Goal: Transaction & Acquisition: Obtain resource

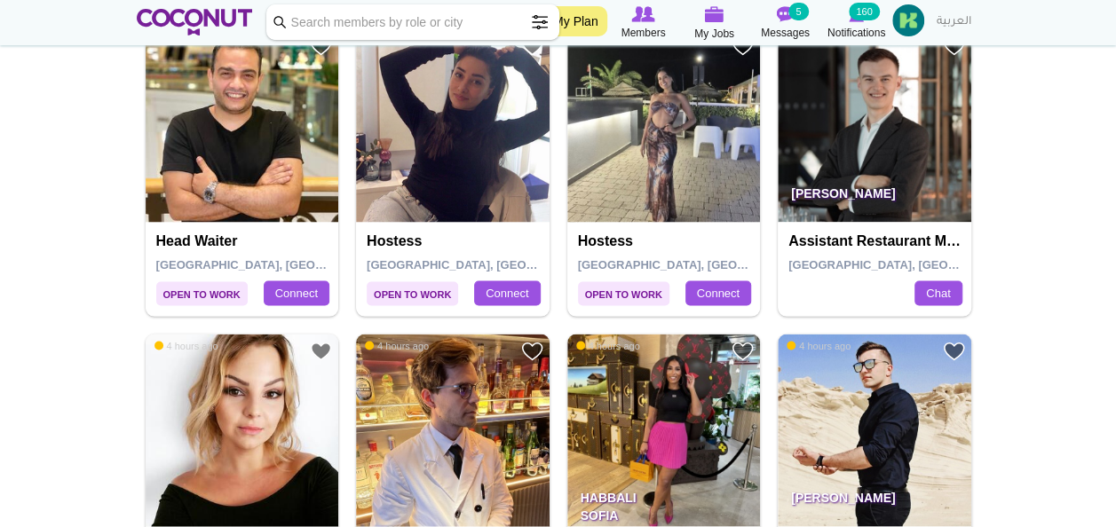
scroll to position [1612, 0]
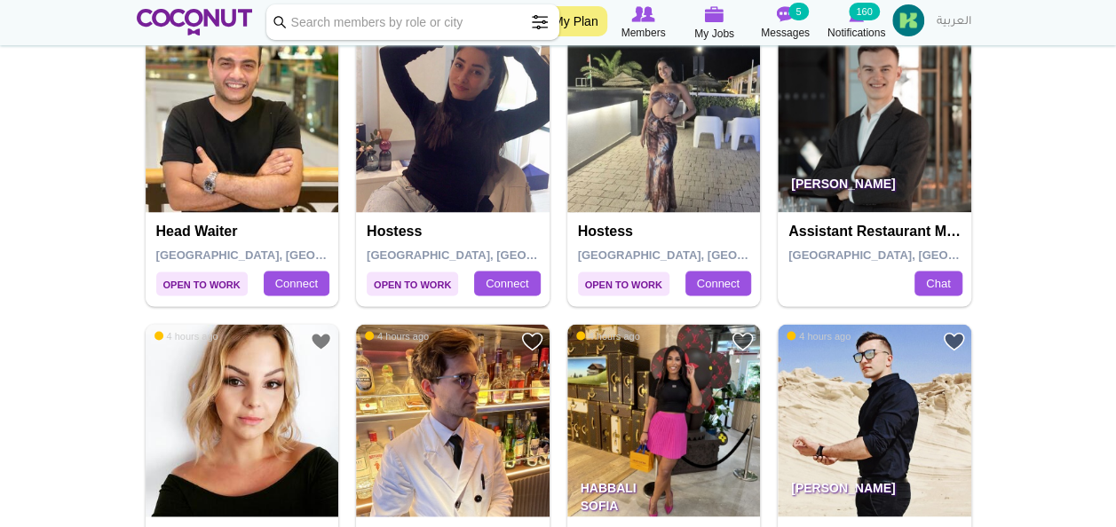
click at [686, 132] on img at bounding box center [664, 116] width 194 height 194
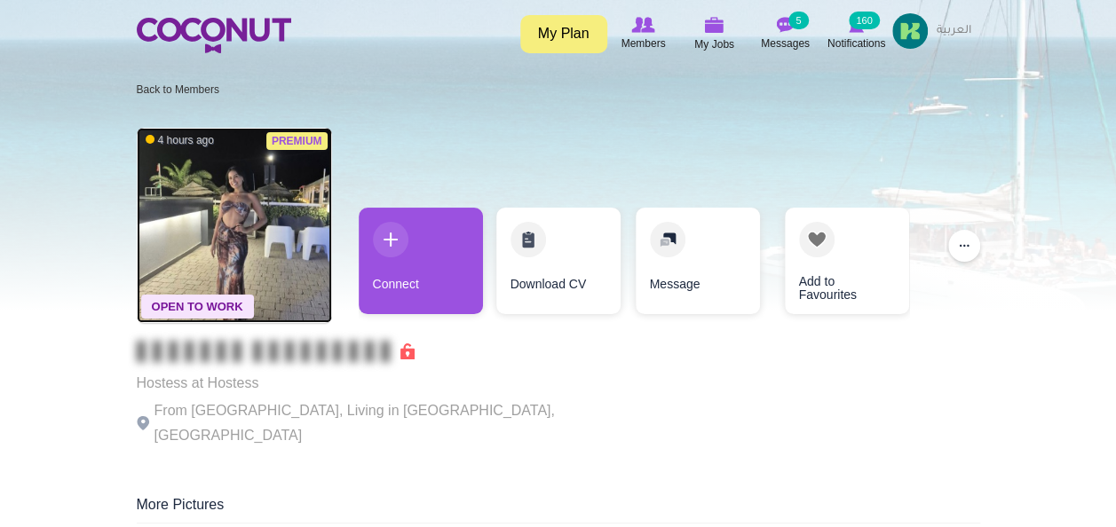
click at [251, 189] on img at bounding box center [234, 225] width 195 height 195
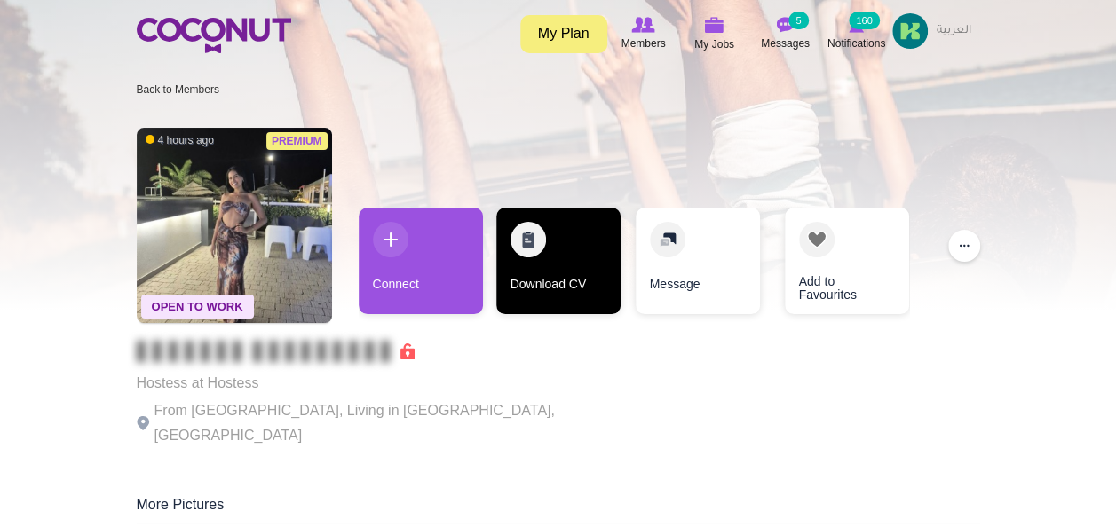
click at [525, 244] on link "Download CV" at bounding box center [558, 261] width 124 height 107
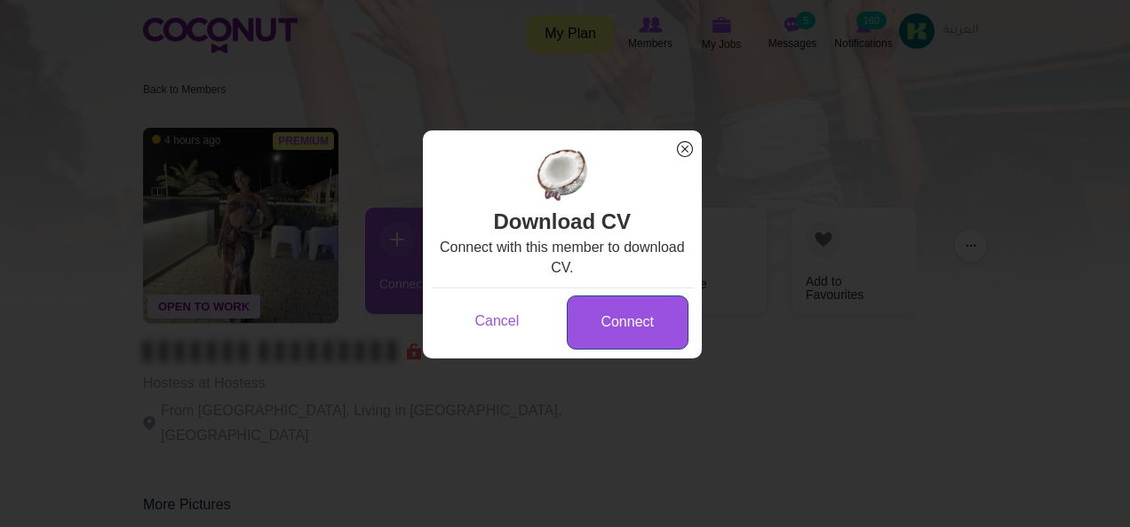
click at [616, 308] on link "Connect" at bounding box center [628, 323] width 122 height 54
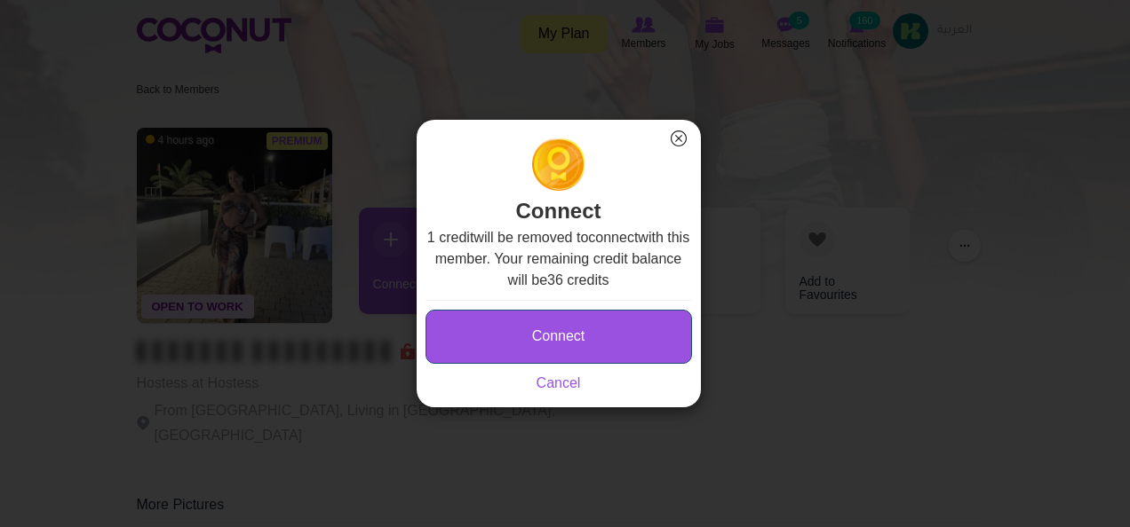
click at [586, 341] on button "Connect" at bounding box center [558, 337] width 266 height 54
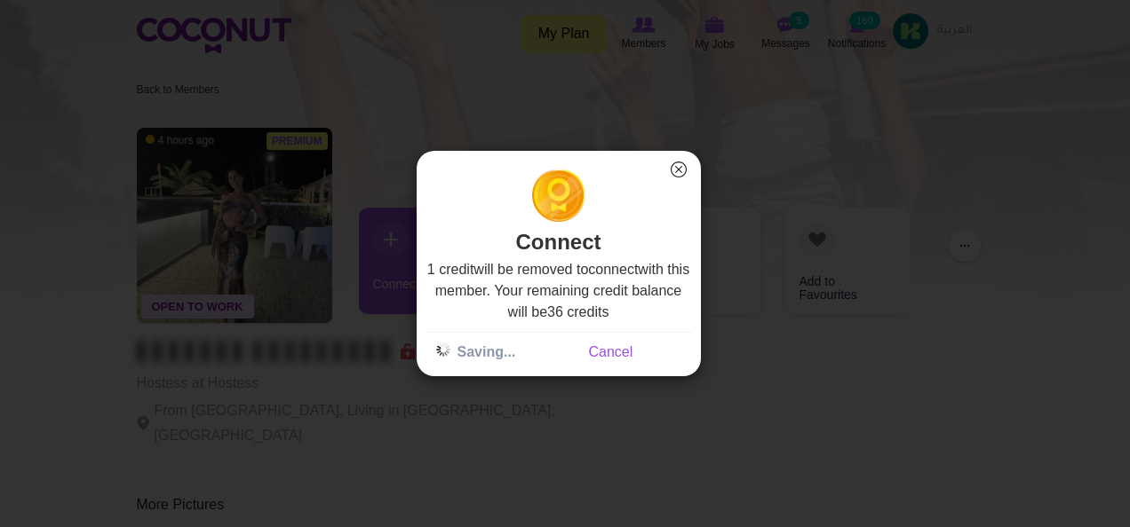
click at [532, 272] on div "1 credit will be removed to connect with this member. Your remaining credit bal…" at bounding box center [558, 311] width 266 height 104
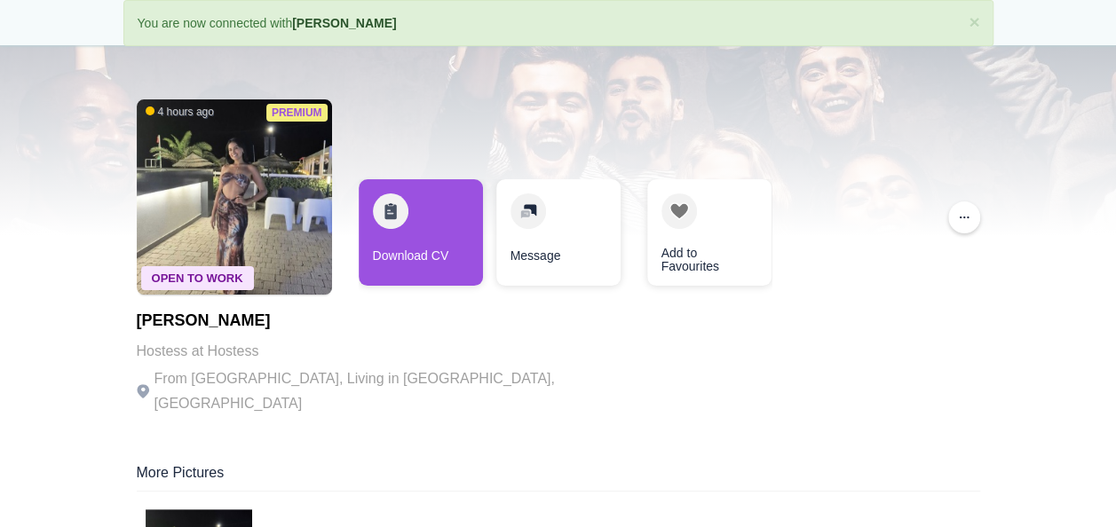
scroll to position [65, 0]
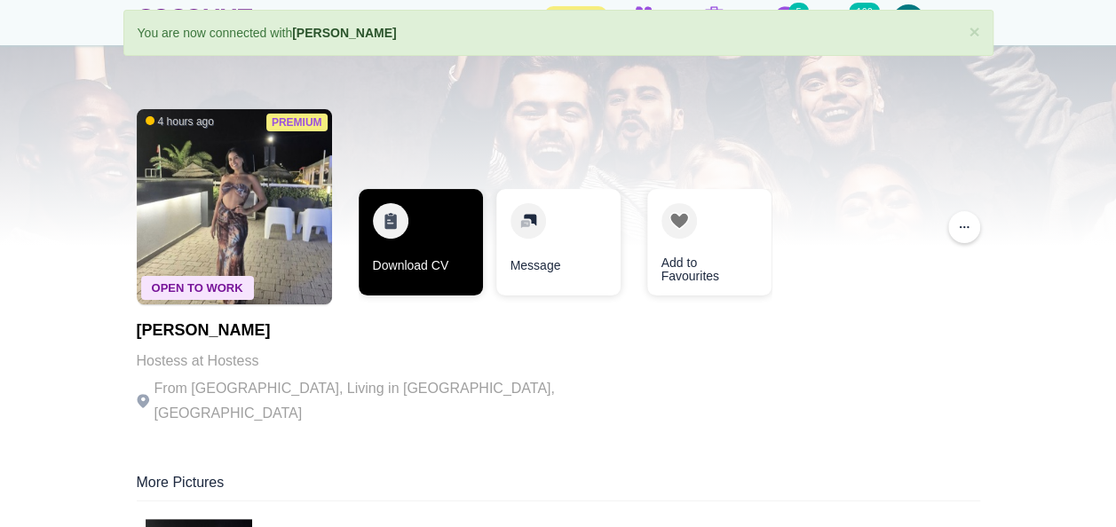
click at [421, 226] on link "Download CV" at bounding box center [421, 242] width 124 height 107
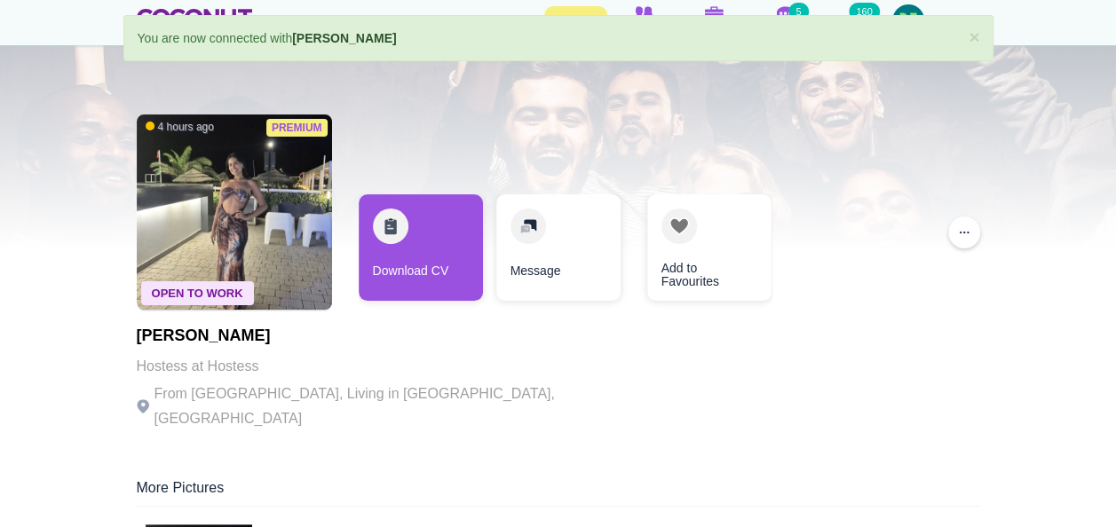
scroll to position [0, 0]
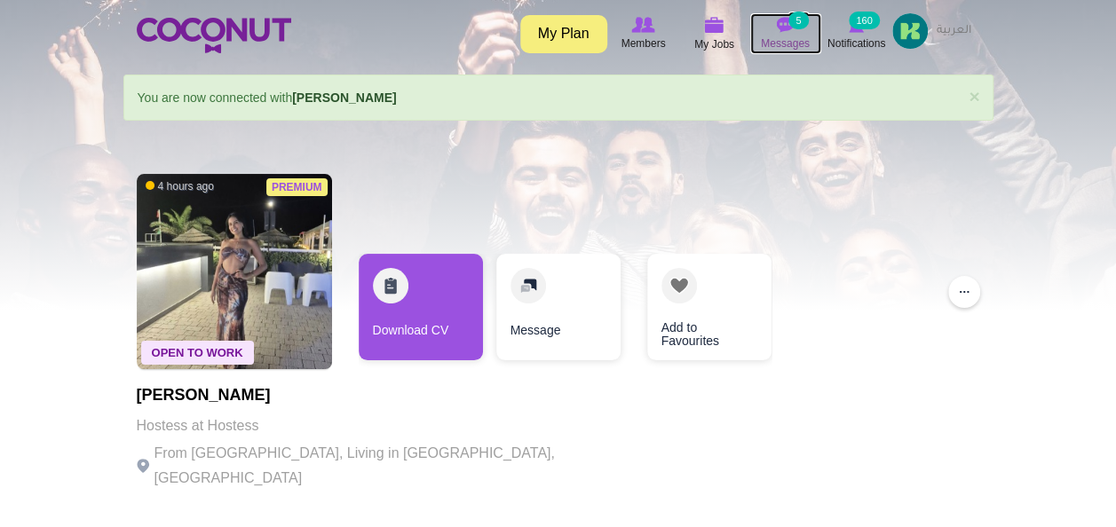
click at [773, 28] on icon at bounding box center [785, 25] width 67 height 20
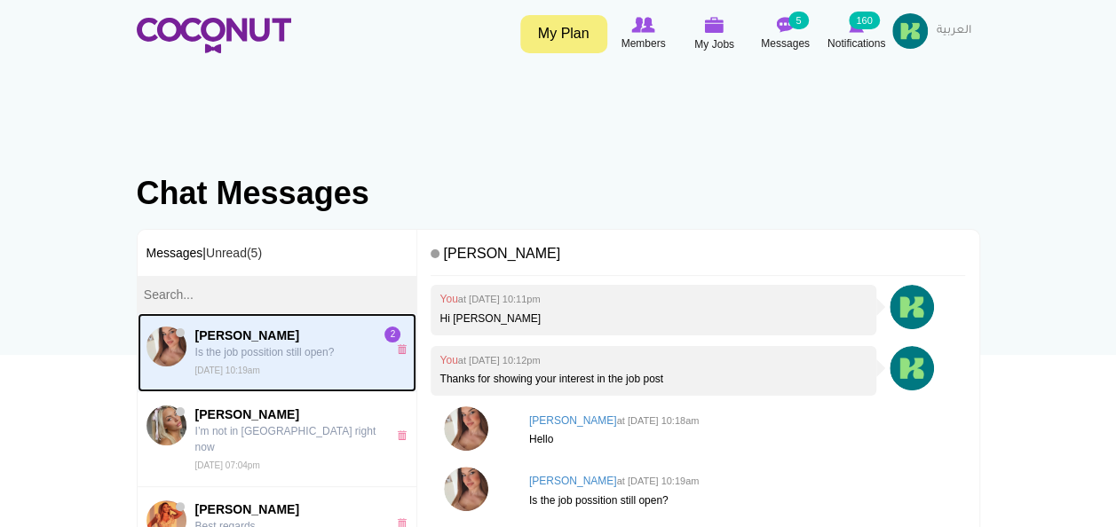
click at [212, 339] on span "[PERSON_NAME]" at bounding box center [286, 336] width 183 height 18
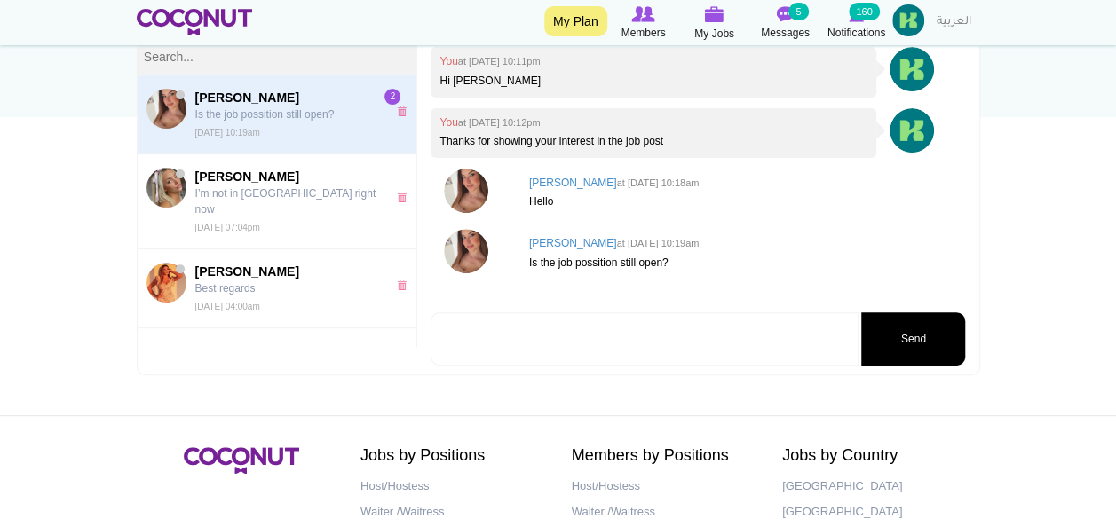
scroll to position [238, 0]
click at [588, 380] on body "Toggle navigation My Plan Members My Jobs Post a Job Messages 5 Notifications 1…" at bounding box center [558, 232] width 1116 height 940
click at [565, 330] on textarea at bounding box center [645, 339] width 428 height 53
type textarea "Yes"
click at [907, 349] on button "Send" at bounding box center [913, 339] width 104 height 53
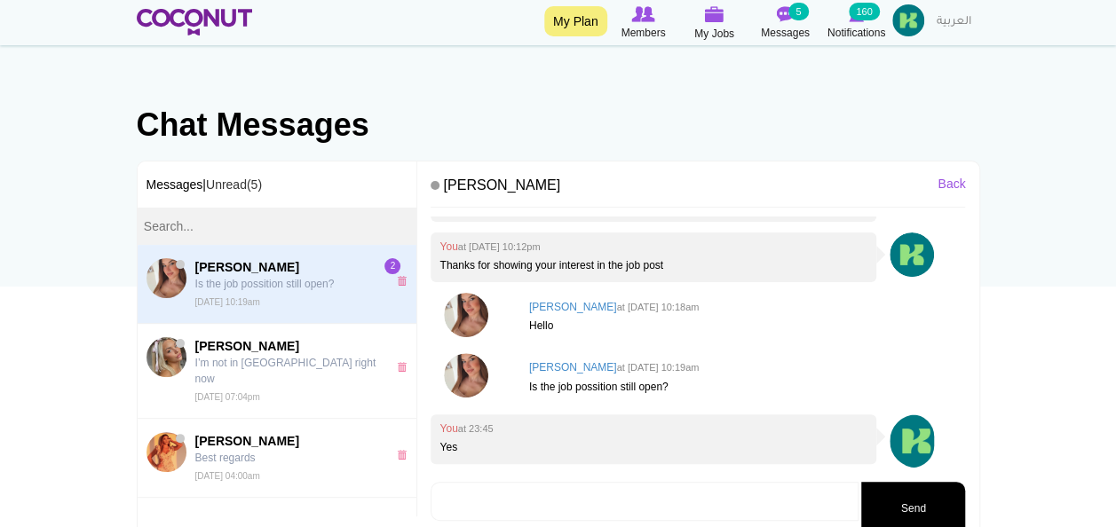
scroll to position [0, 0]
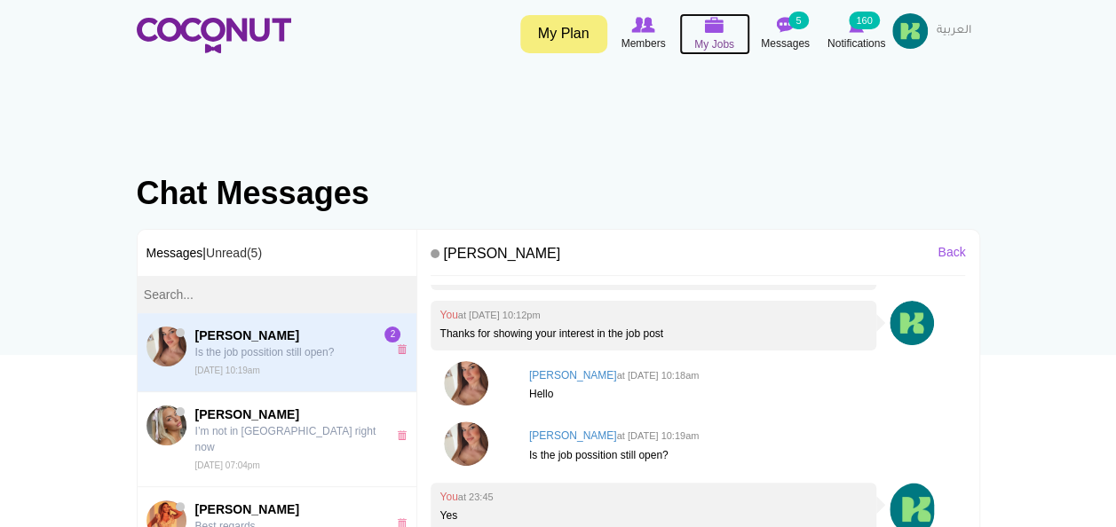
click at [700, 34] on icon at bounding box center [714, 25] width 67 height 20
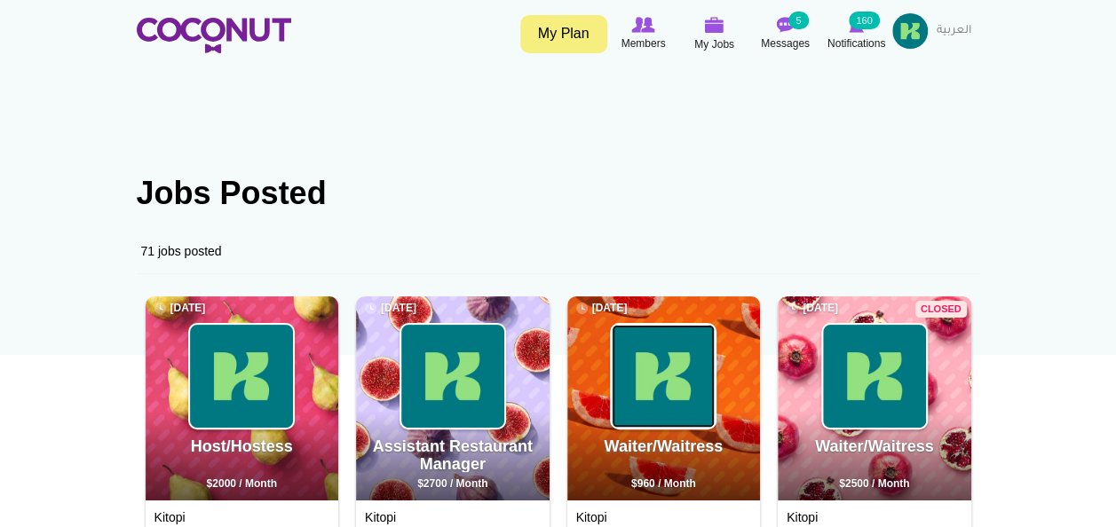
click at [636, 371] on img at bounding box center [663, 376] width 103 height 103
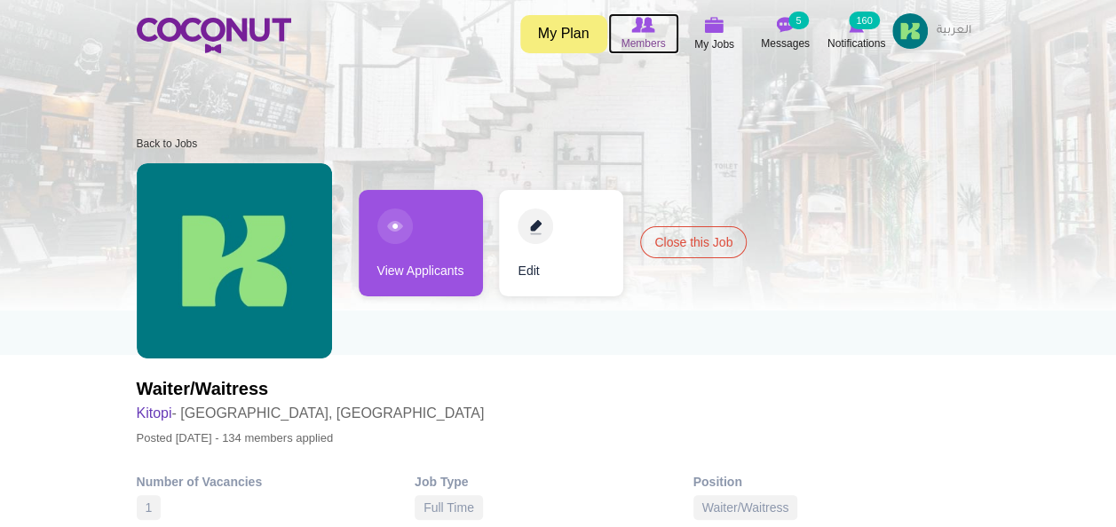
click at [655, 44] on span "Members" at bounding box center [643, 44] width 44 height 18
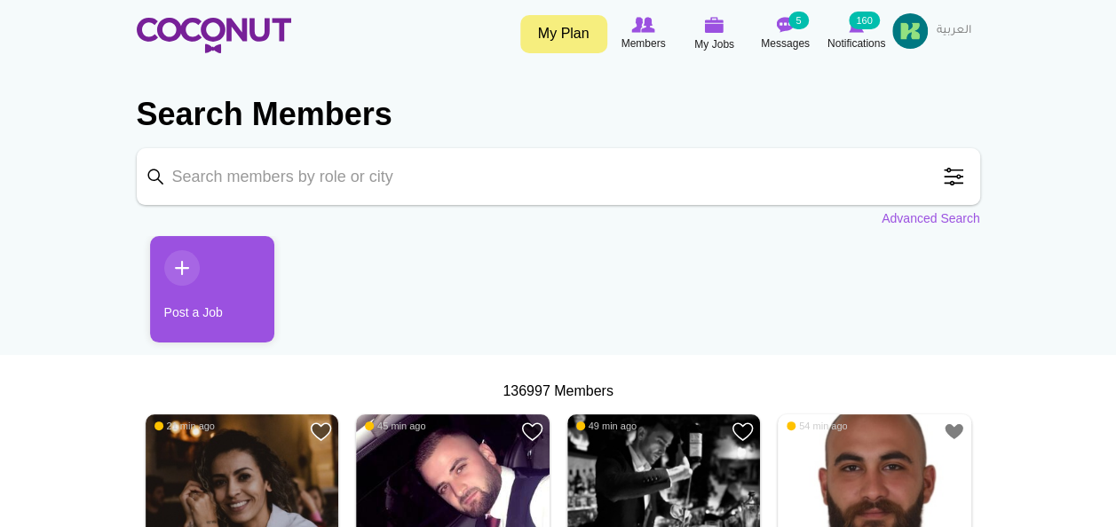
click at [405, 178] on input "Keyword" at bounding box center [559, 176] width 844 height 57
type input "Waitress"
click button "Search" at bounding box center [0, 0] width 0 height 0
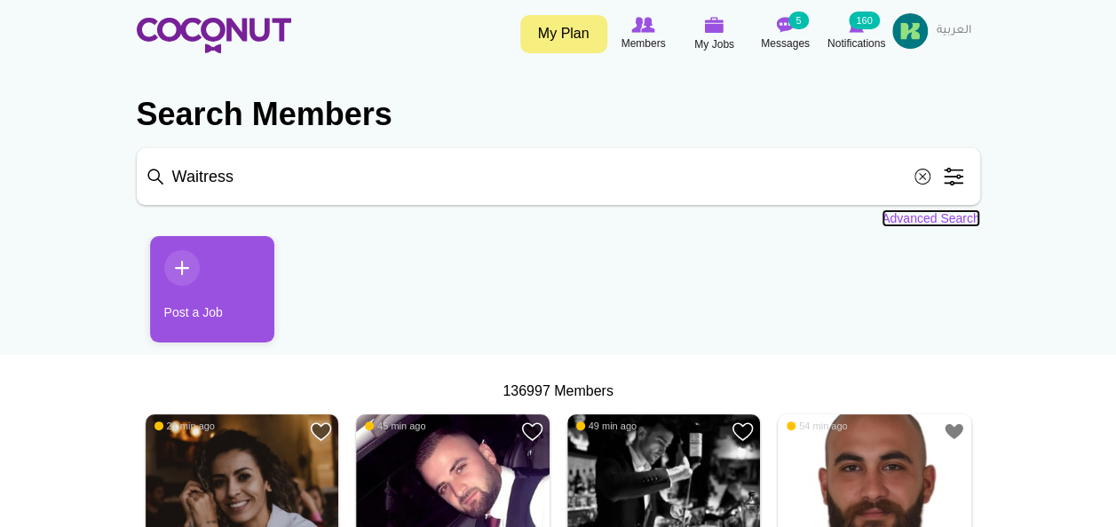
click at [904, 222] on link "Advanced Search" at bounding box center [931, 219] width 99 height 18
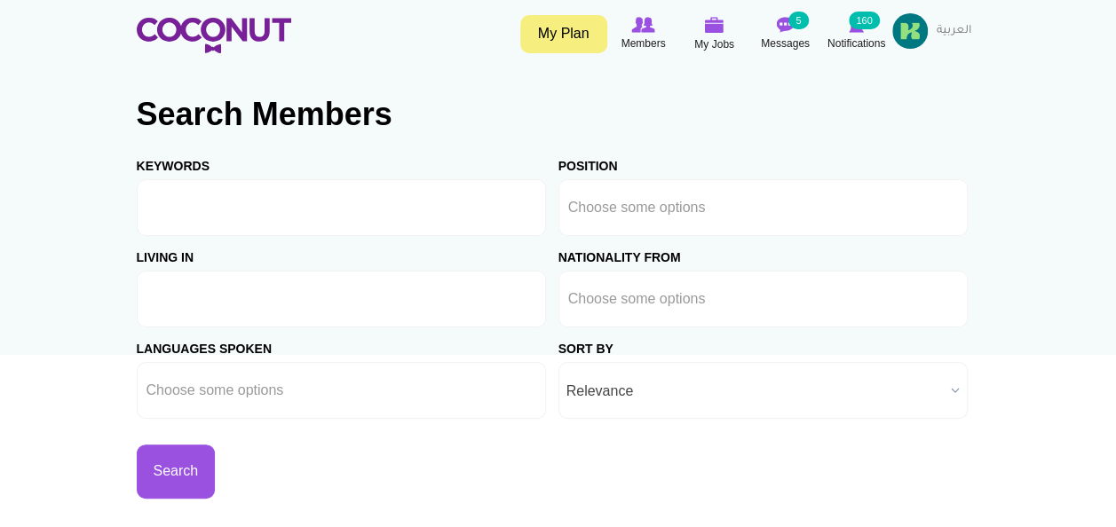
click at [250, 305] on input "text" at bounding box center [227, 299] width 160 height 16
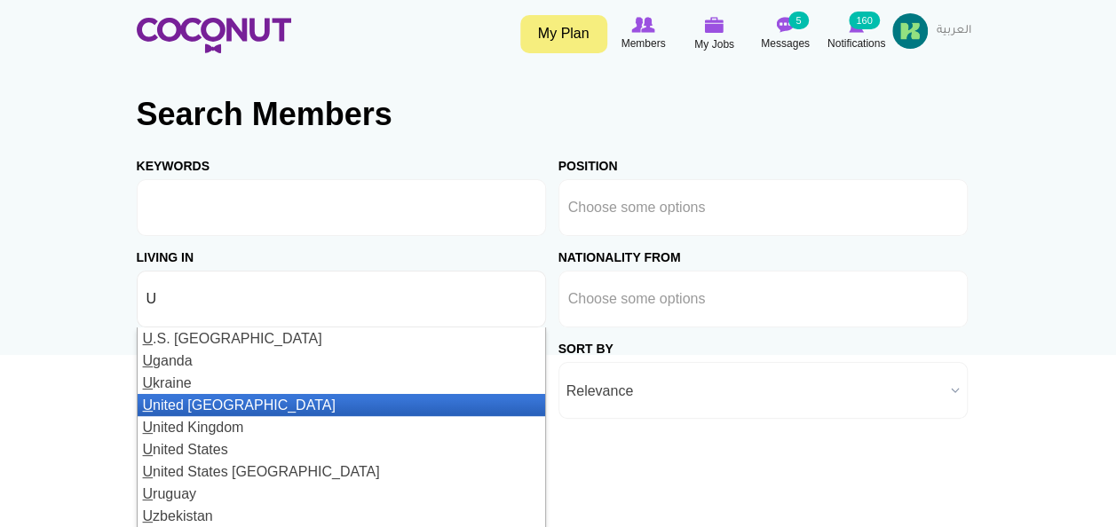
type input "U"
click at [220, 403] on li "U nited Arab Emirates" at bounding box center [342, 405] width 408 height 22
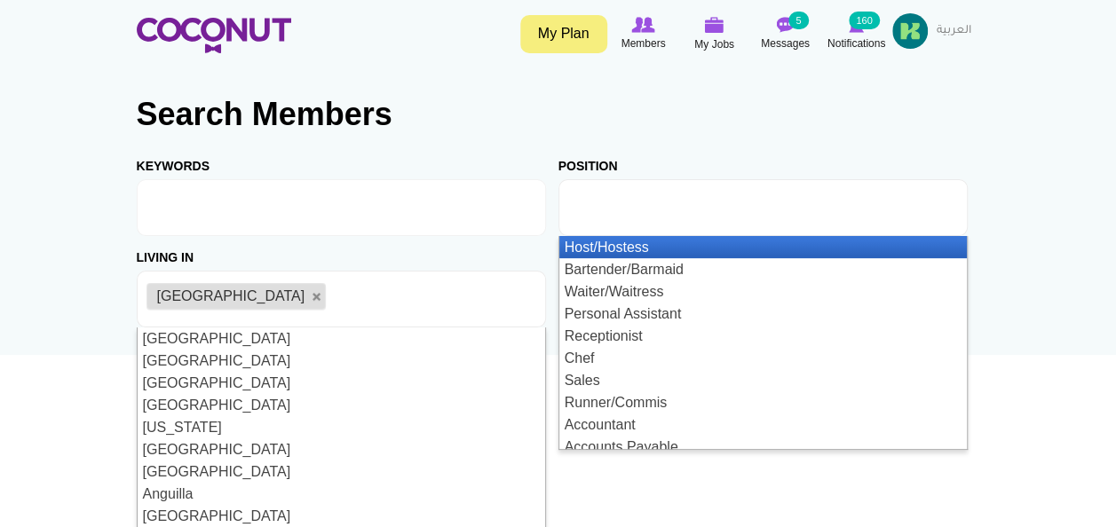
click at [609, 210] on input "text" at bounding box center [648, 208] width 160 height 16
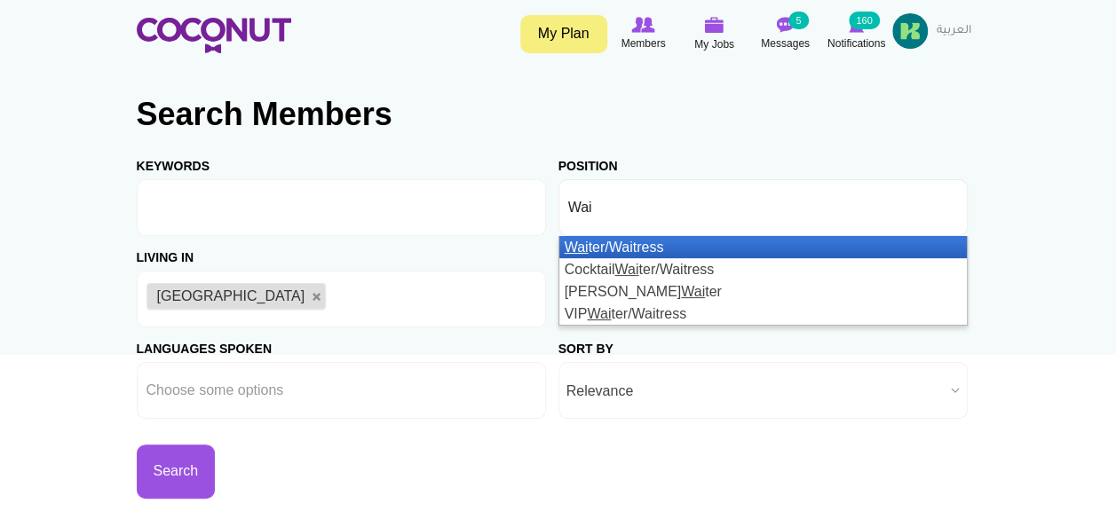
type input "Wai"
click at [600, 247] on li "Wai ter/Waitress" at bounding box center [763, 247] width 408 height 22
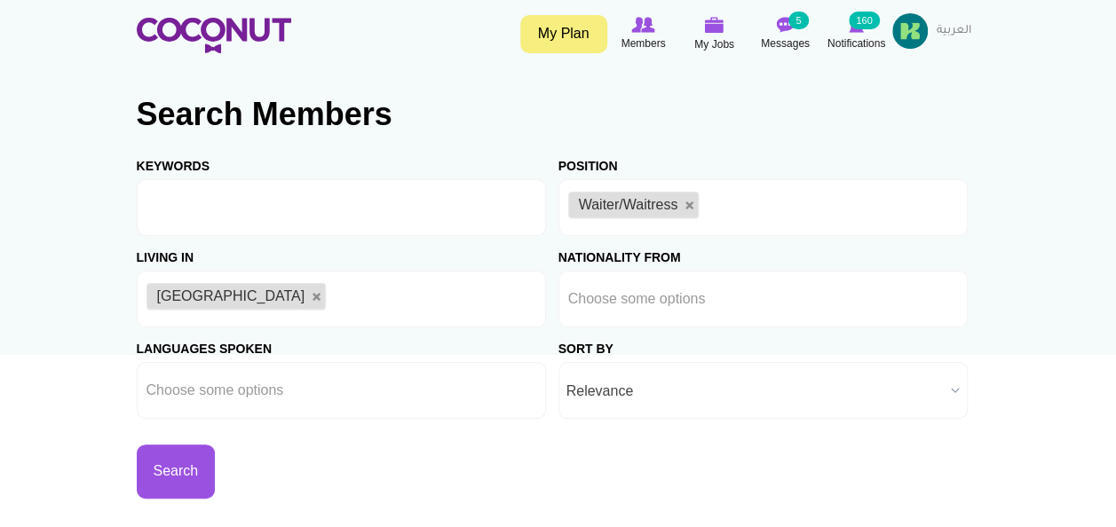
click at [770, 210] on ul "Waiter/Waitress" at bounding box center [763, 207] width 409 height 57
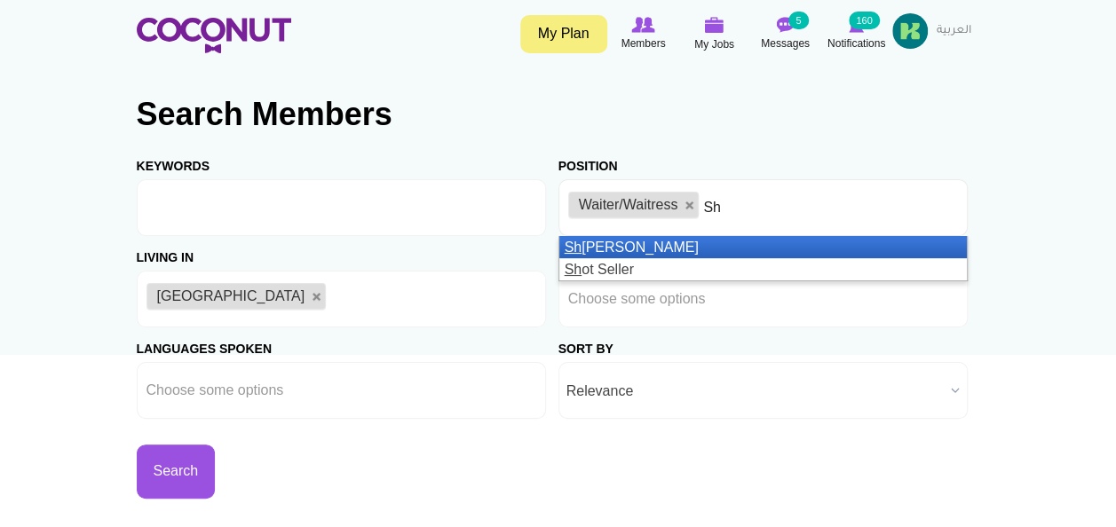
type input "Sh"
click at [694, 249] on li "Sh isha Waiter" at bounding box center [763, 247] width 408 height 22
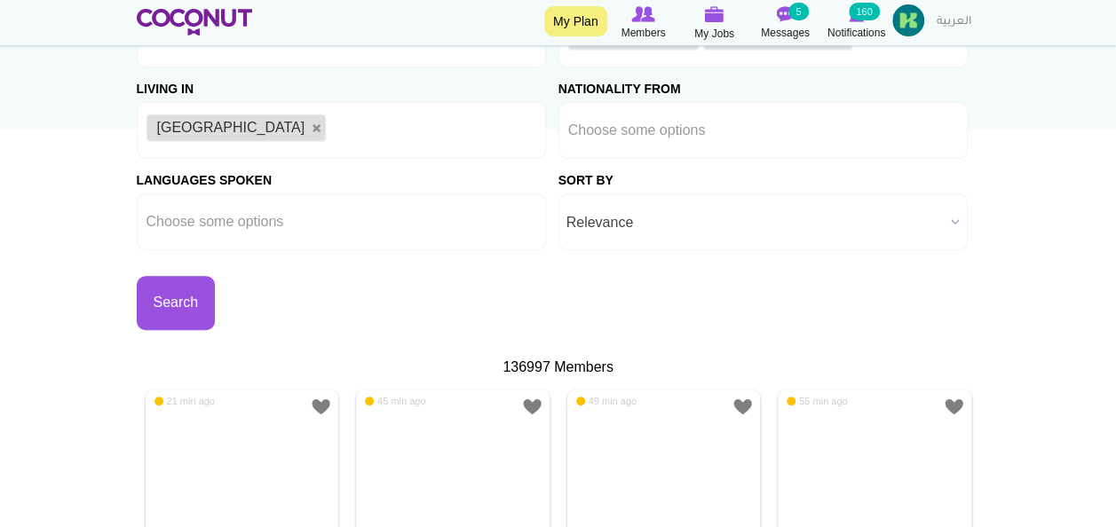
scroll to position [236, 0]
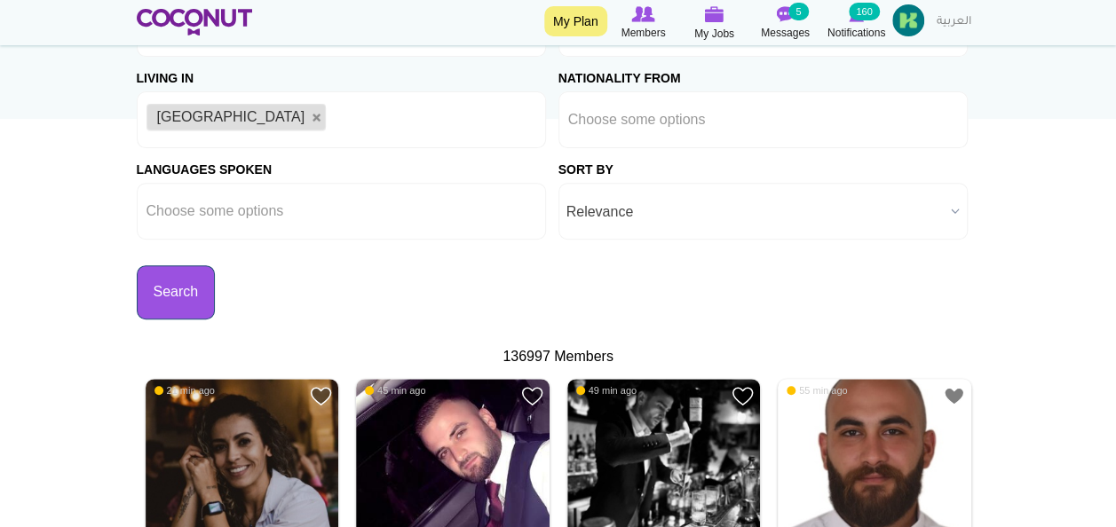
click at [190, 284] on button "Search" at bounding box center [176, 293] width 79 height 54
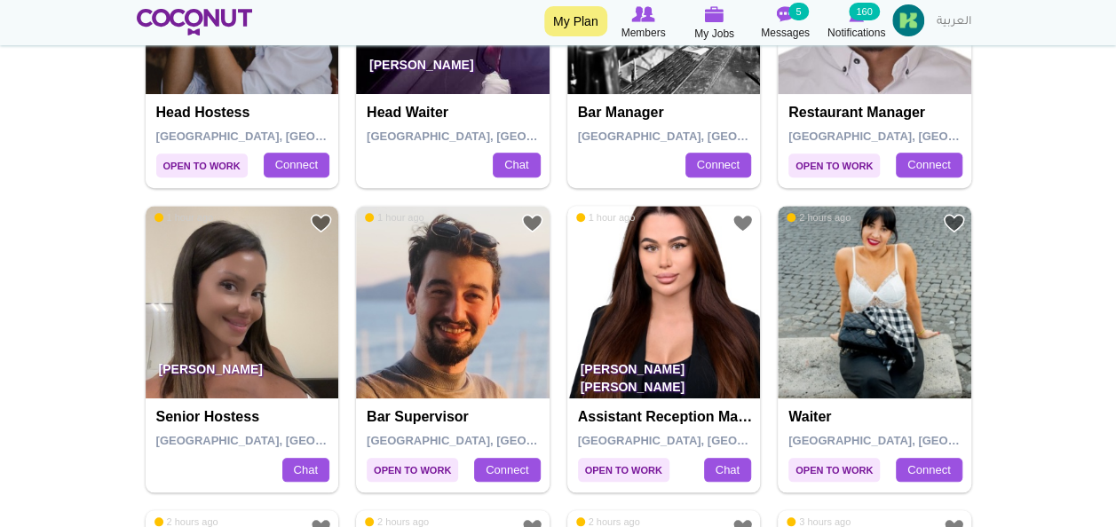
scroll to position [725, 0]
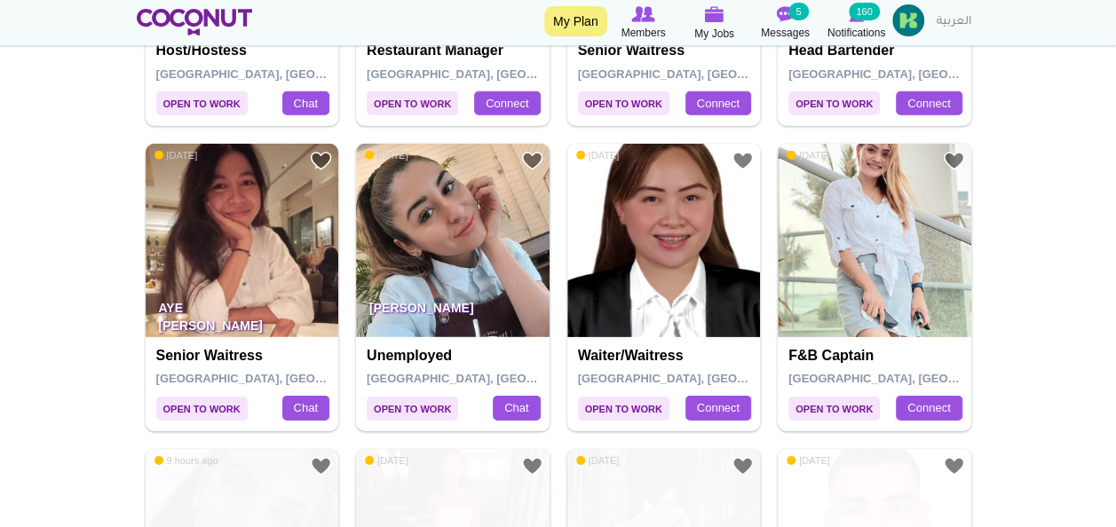
scroll to position [2602, 0]
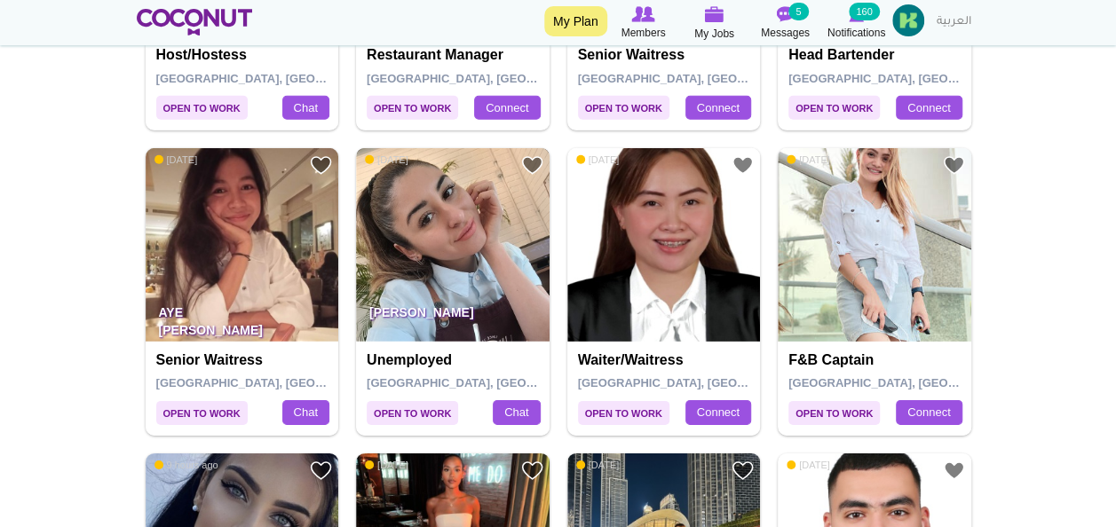
click at [496, 220] on img at bounding box center [453, 245] width 194 height 194
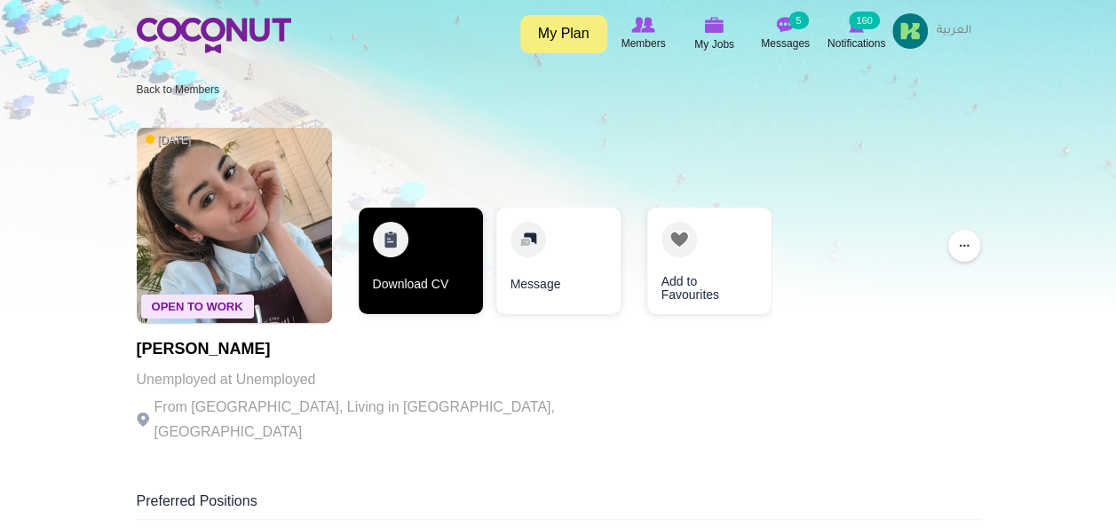
click at [459, 270] on link "Download CV" at bounding box center [421, 261] width 124 height 107
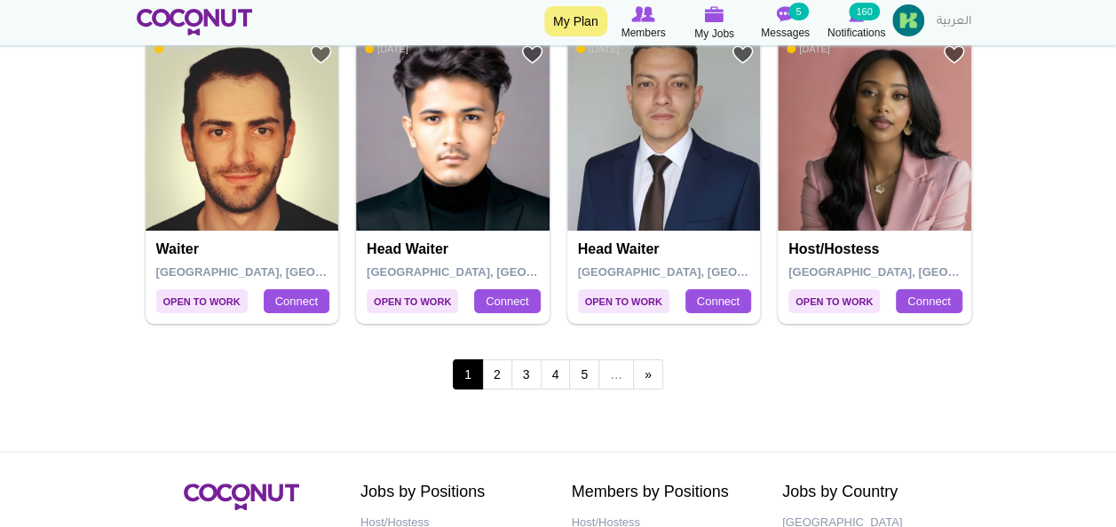
scroll to position [3436, 0]
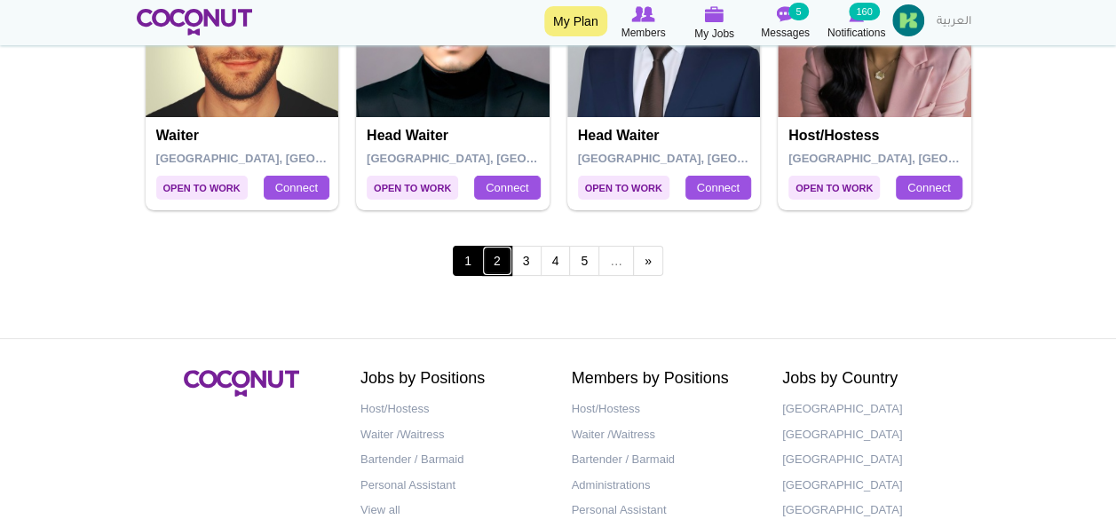
click at [501, 261] on link "2" at bounding box center [497, 261] width 30 height 30
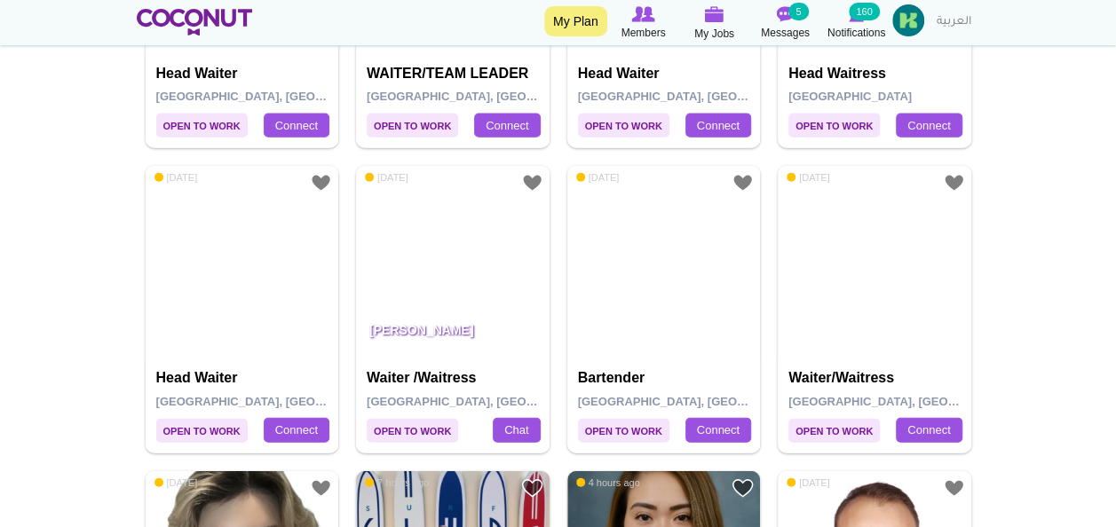
scroll to position [1836, 0]
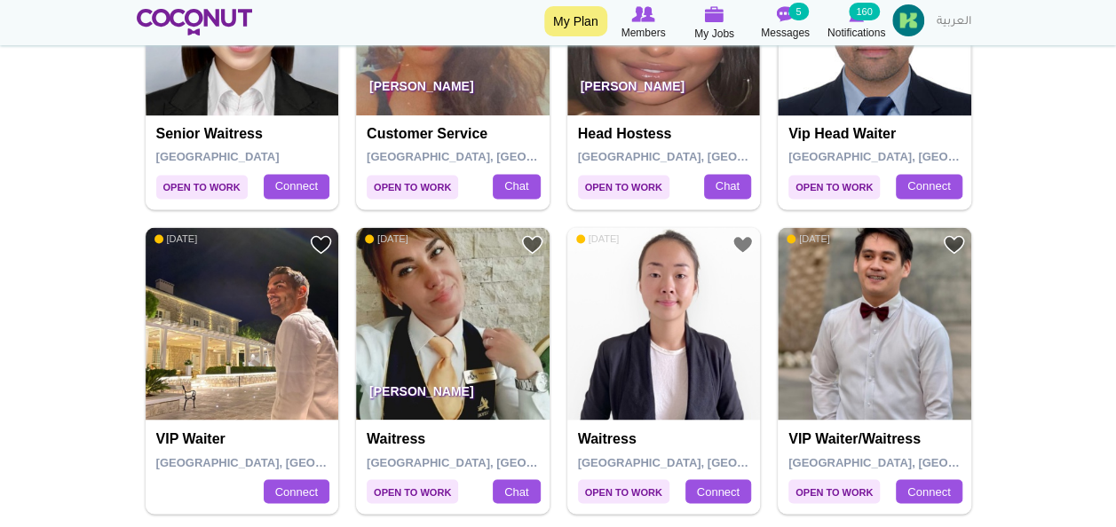
scroll to position [1333, 0]
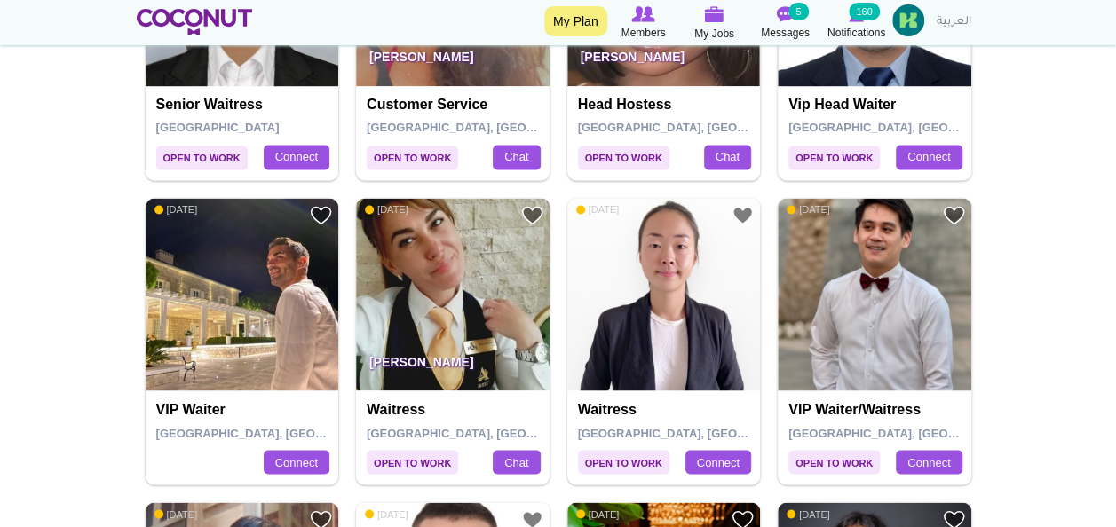
click at [473, 239] on img at bounding box center [453, 295] width 194 height 194
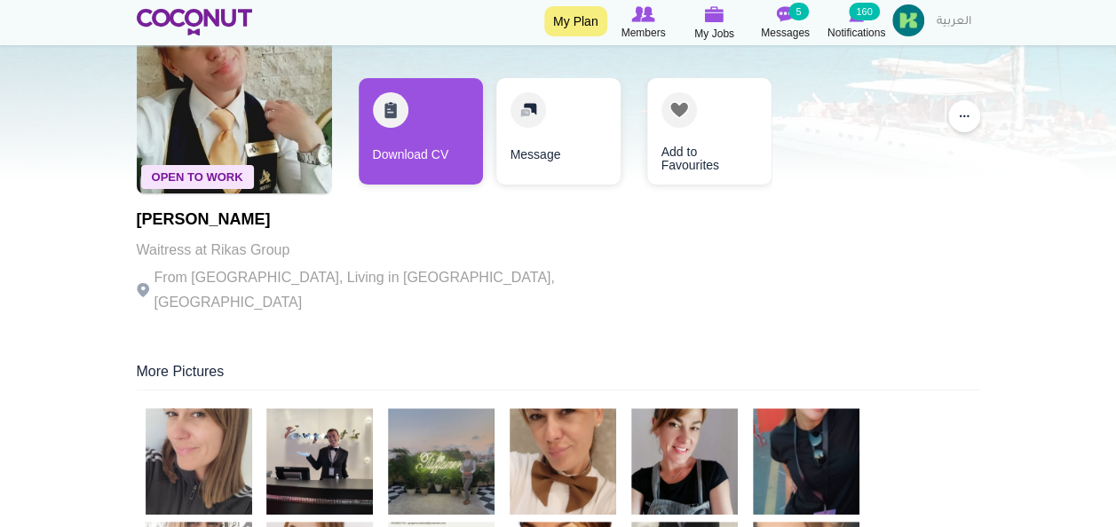
scroll to position [83, 0]
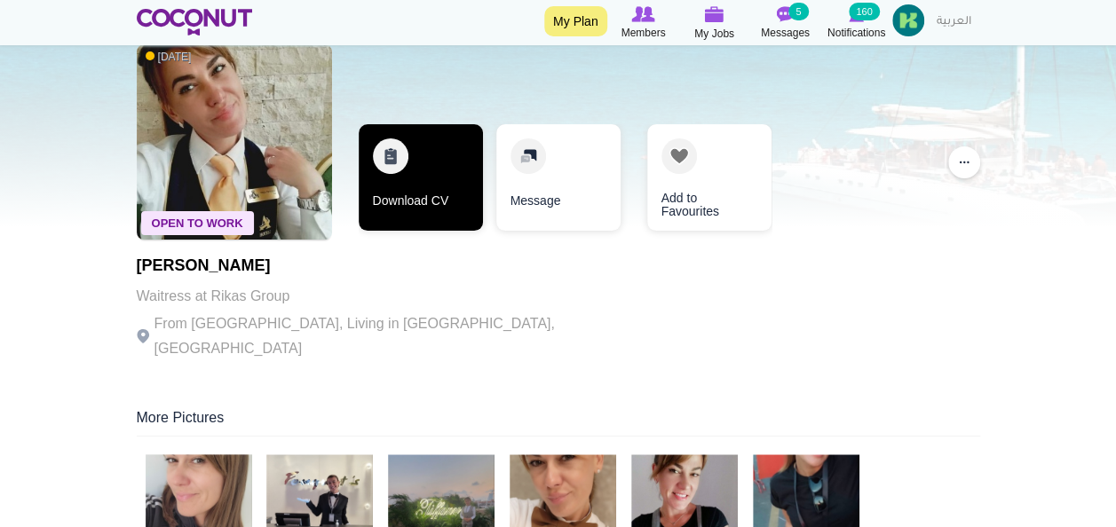
click at [440, 167] on link "Download CV" at bounding box center [421, 177] width 124 height 107
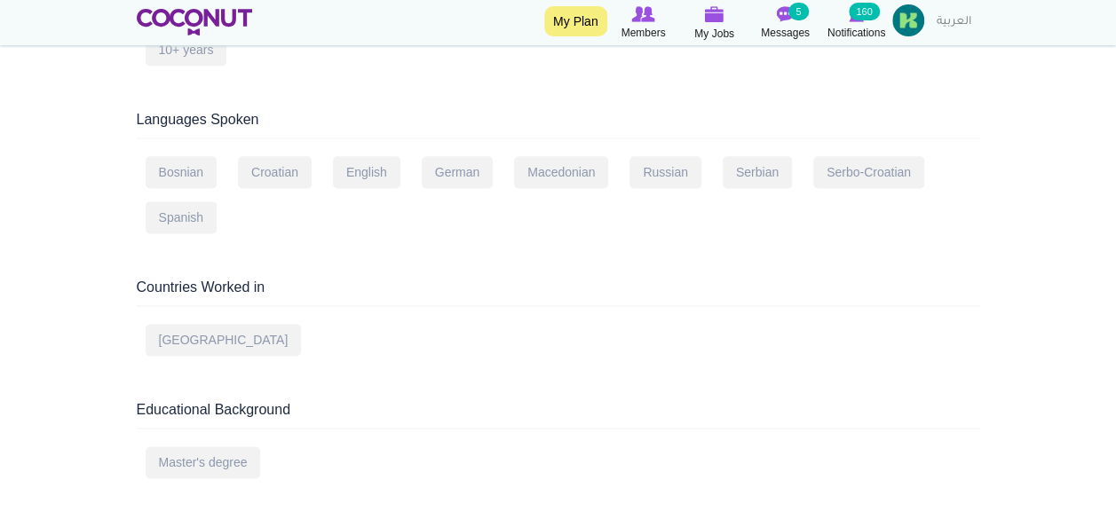
scroll to position [0, 0]
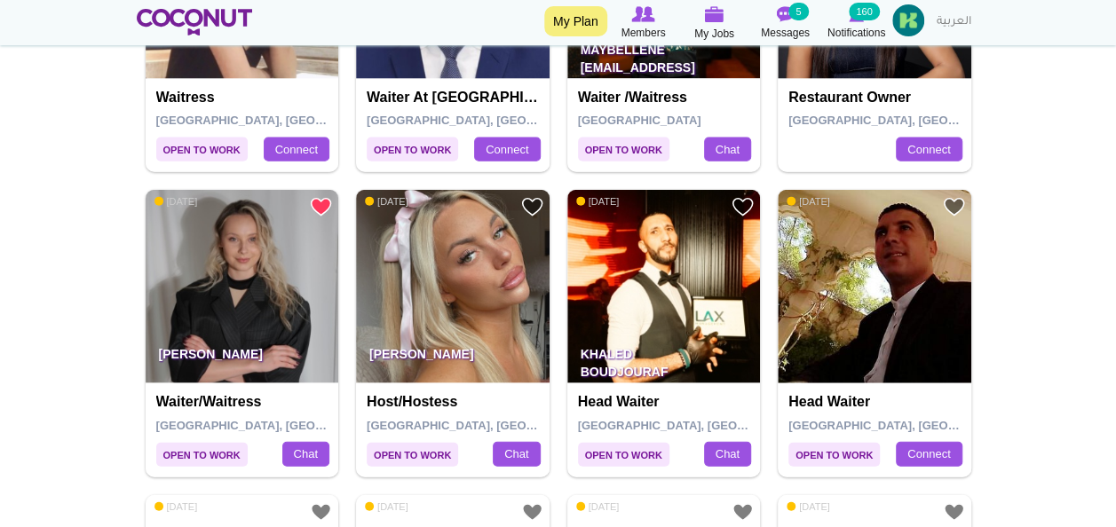
scroll to position [1970, 0]
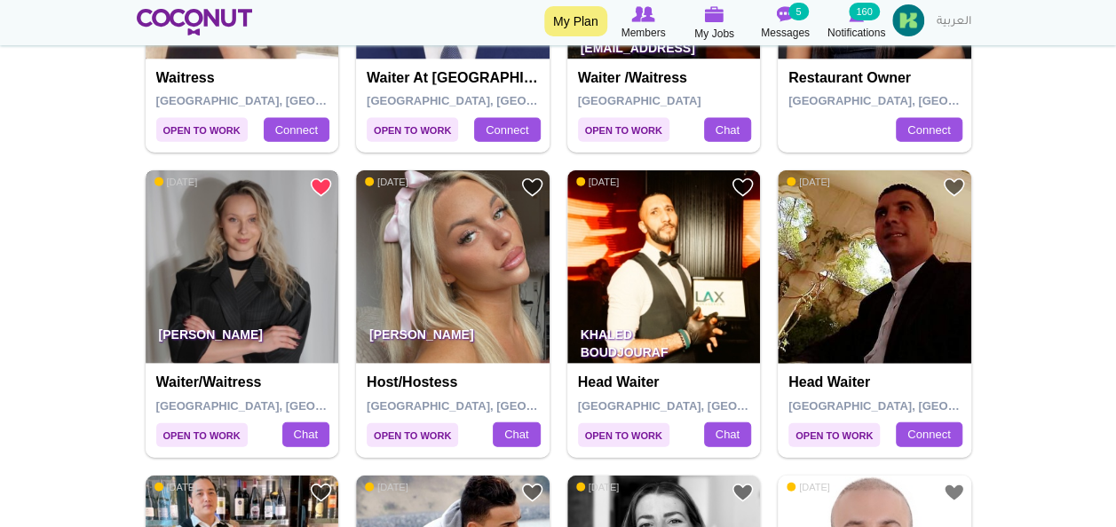
click at [258, 258] on img at bounding box center [243, 267] width 194 height 194
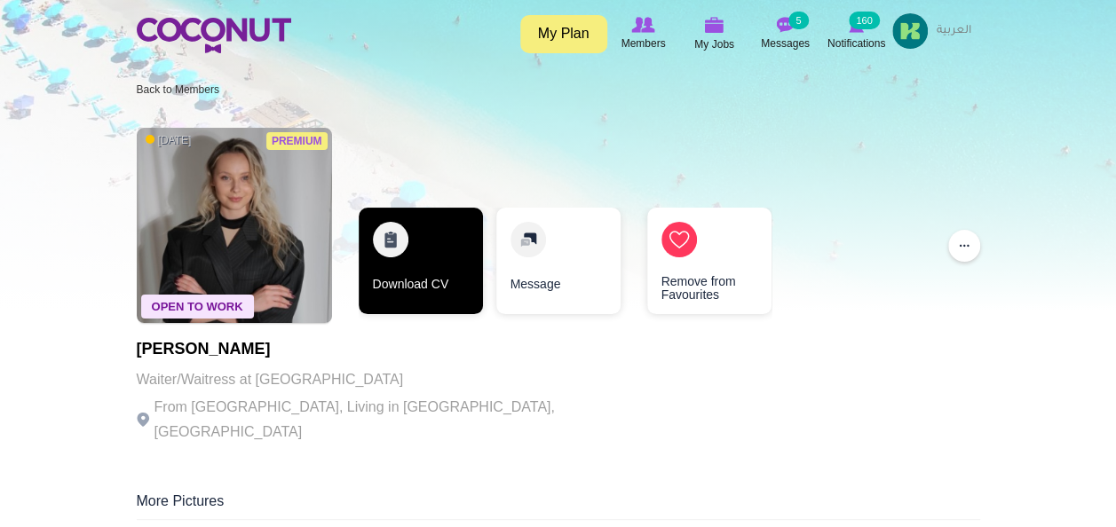
click at [426, 236] on link "Download CV" at bounding box center [421, 261] width 124 height 107
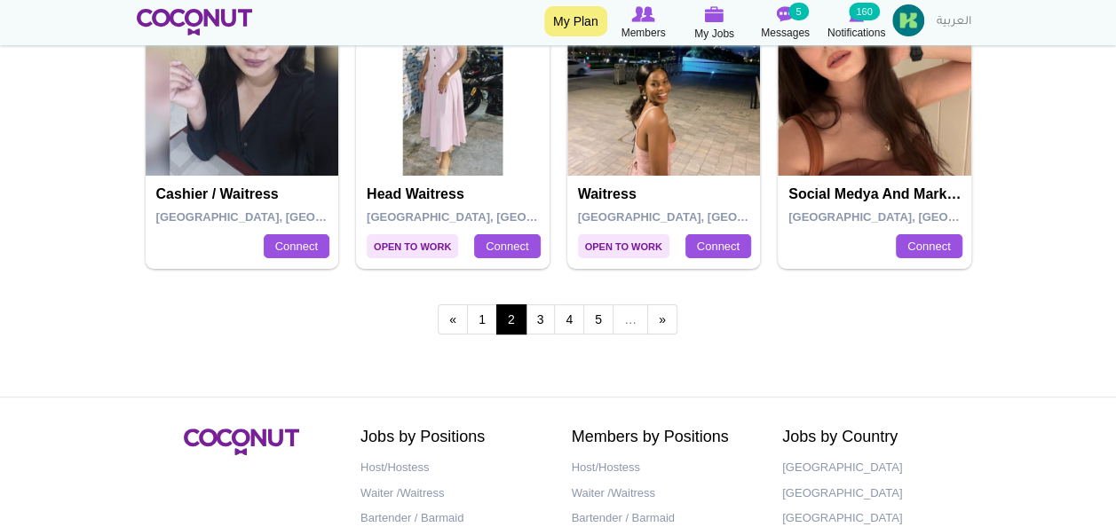
scroll to position [3403, 0]
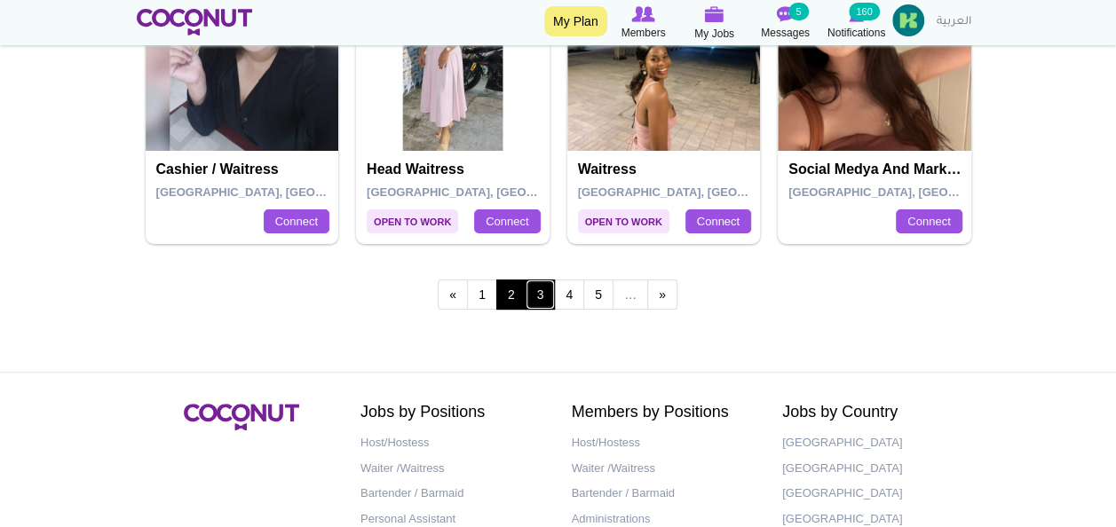
click at [548, 289] on link "3" at bounding box center [541, 295] width 30 height 30
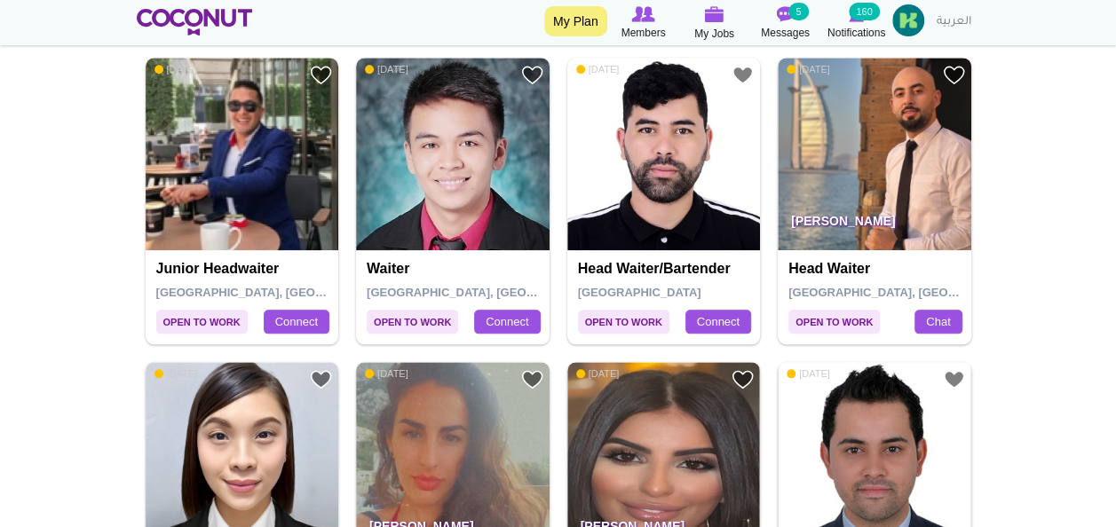
scroll to position [874, 0]
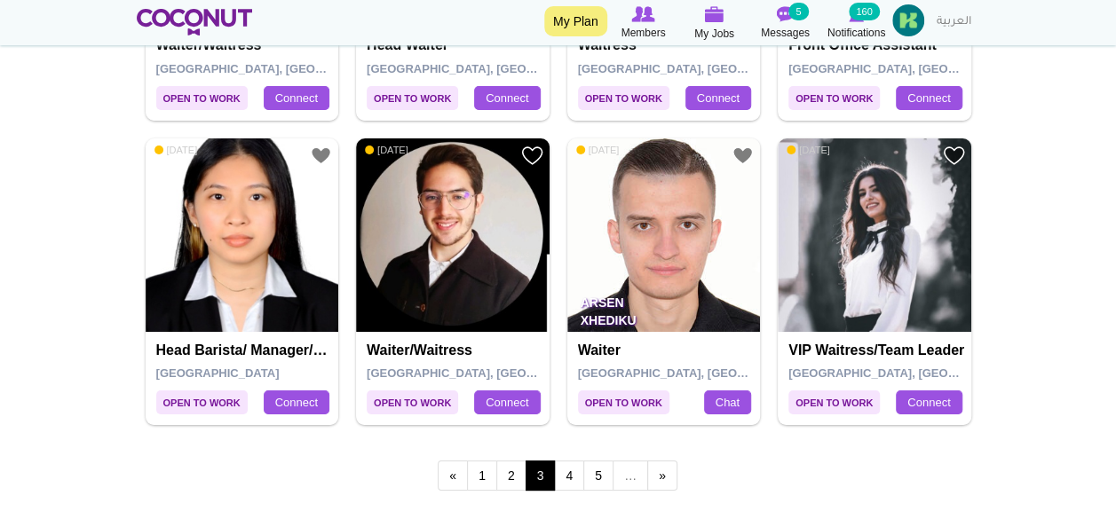
scroll to position [3216, 0]
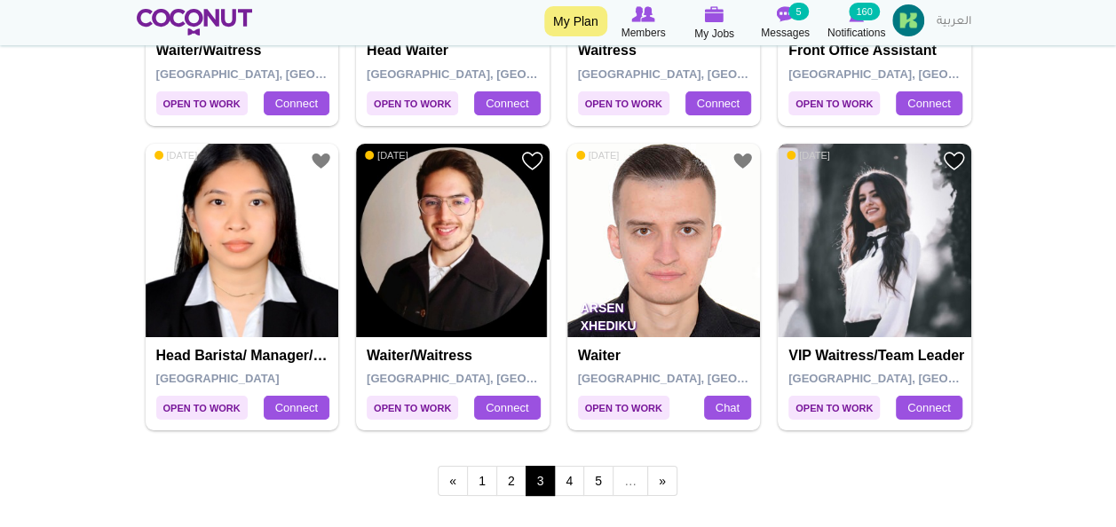
click at [877, 215] on img at bounding box center [875, 241] width 194 height 194
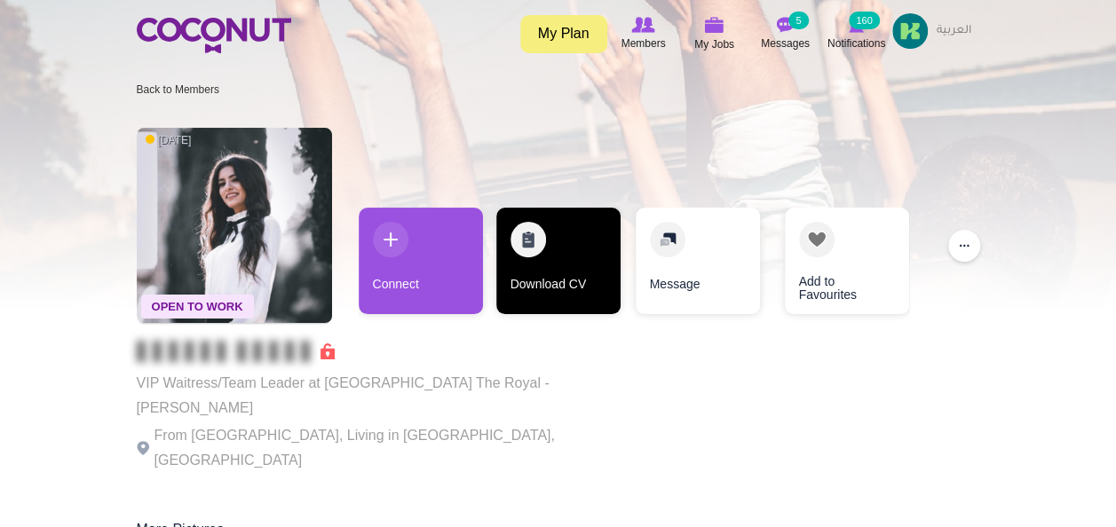
click at [545, 243] on link "Download CV" at bounding box center [558, 261] width 124 height 107
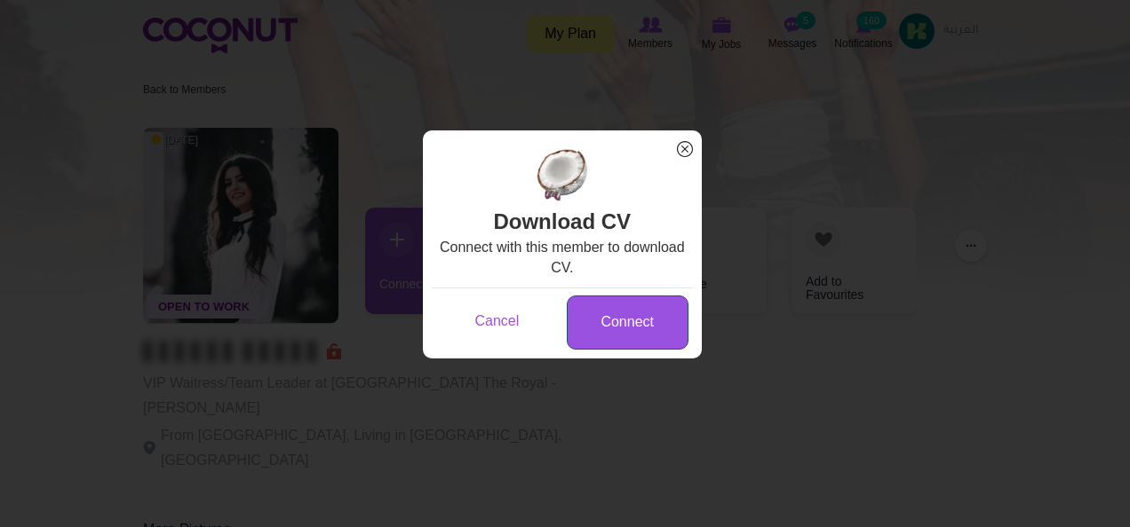
click at [611, 314] on link "Connect" at bounding box center [628, 323] width 122 height 54
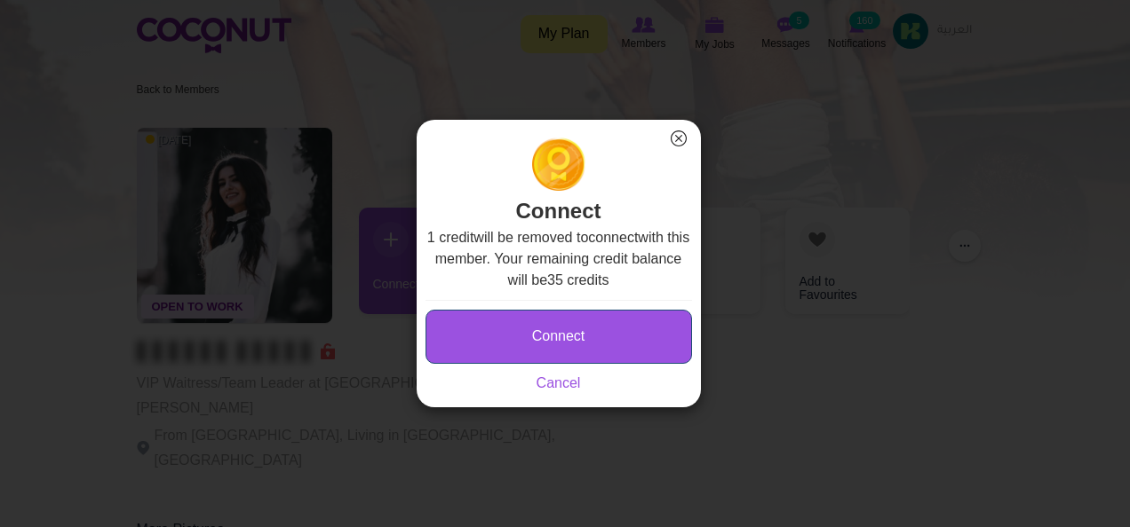
click at [575, 336] on button "Connect" at bounding box center [558, 337] width 266 height 54
